Goal: Task Accomplishment & Management: Manage account settings

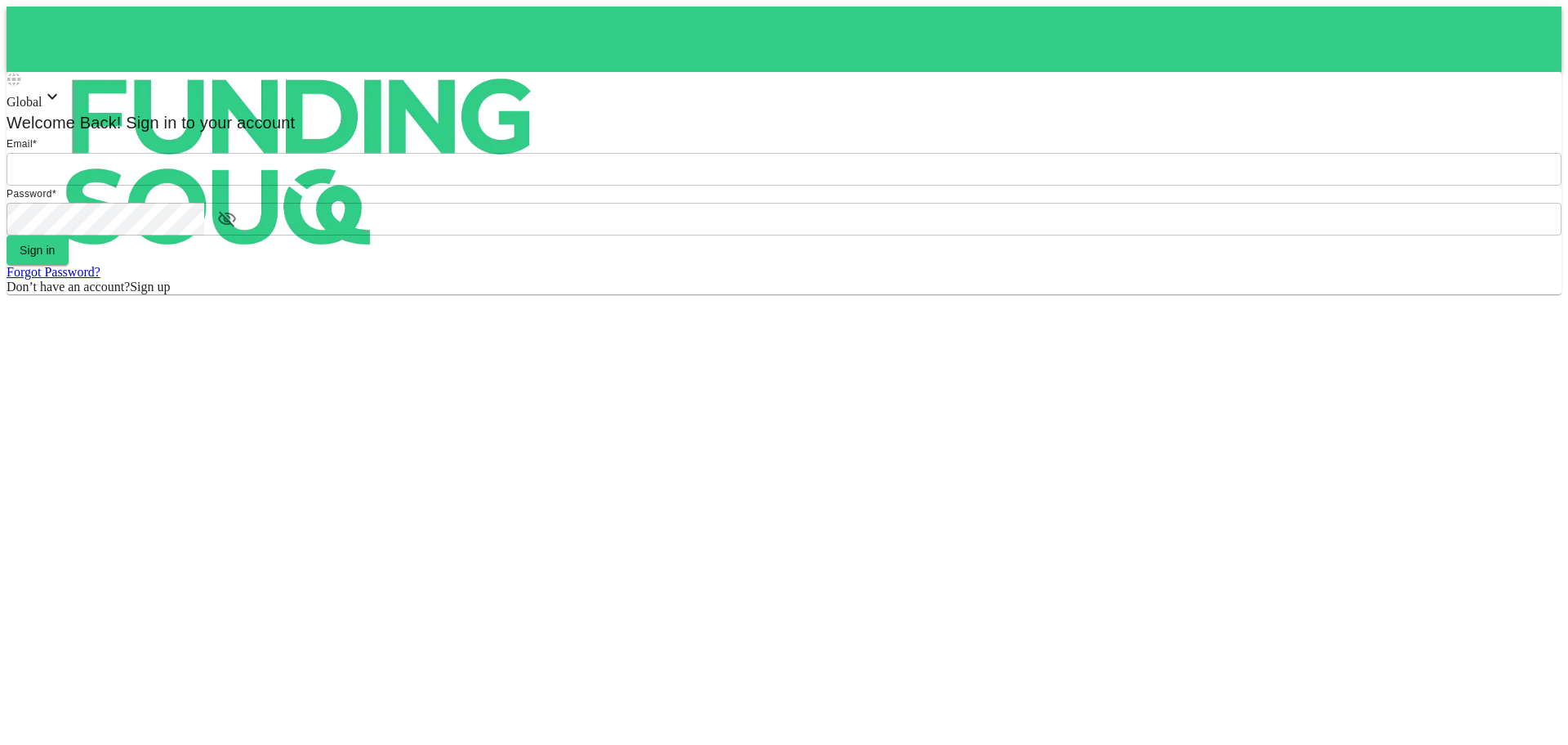
type input "[EMAIL_ADDRESS][DOMAIN_NAME]"
click at [69, 265] on button "Sign in" at bounding box center [37, 250] width 62 height 30
